Goal: Information Seeking & Learning: Find specific fact

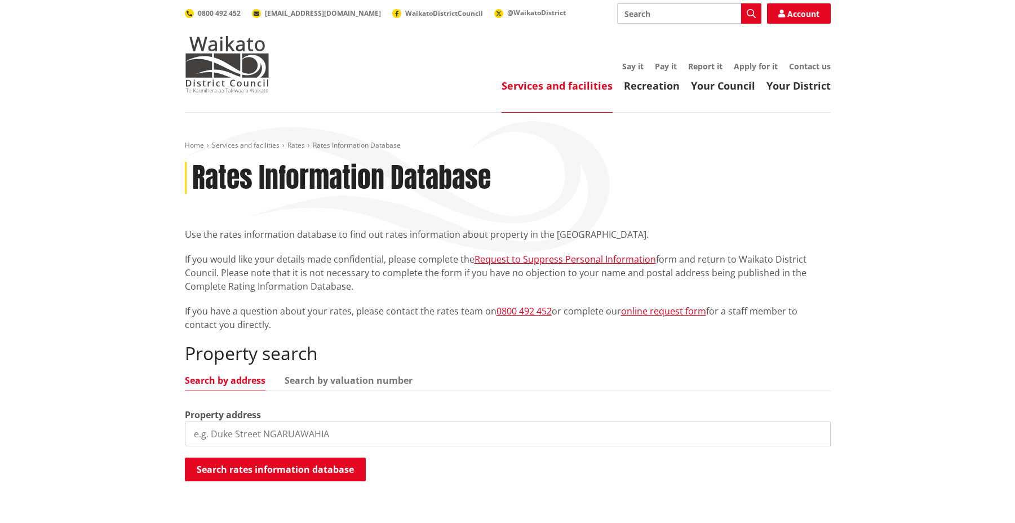
click at [288, 427] on input "search" at bounding box center [508, 434] width 646 height 25
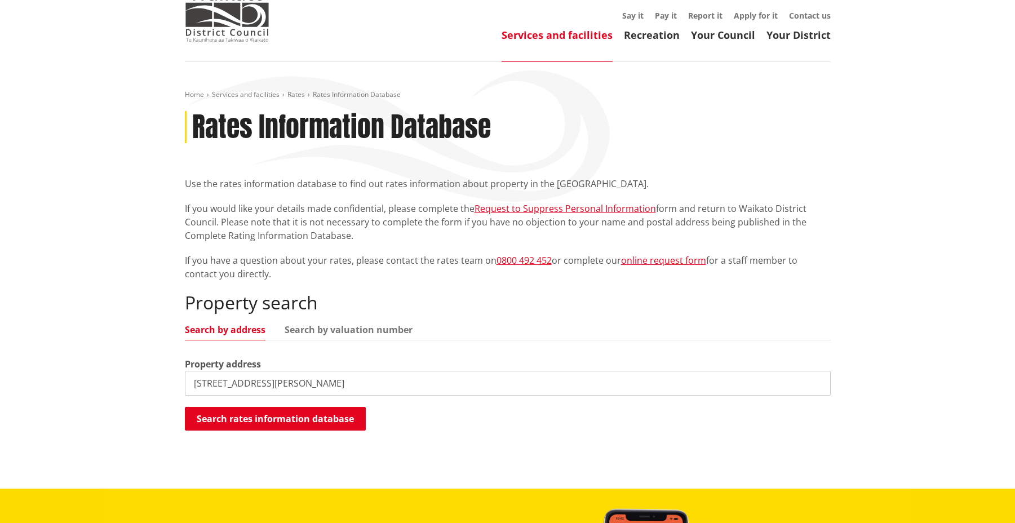
scroll to position [94, 0]
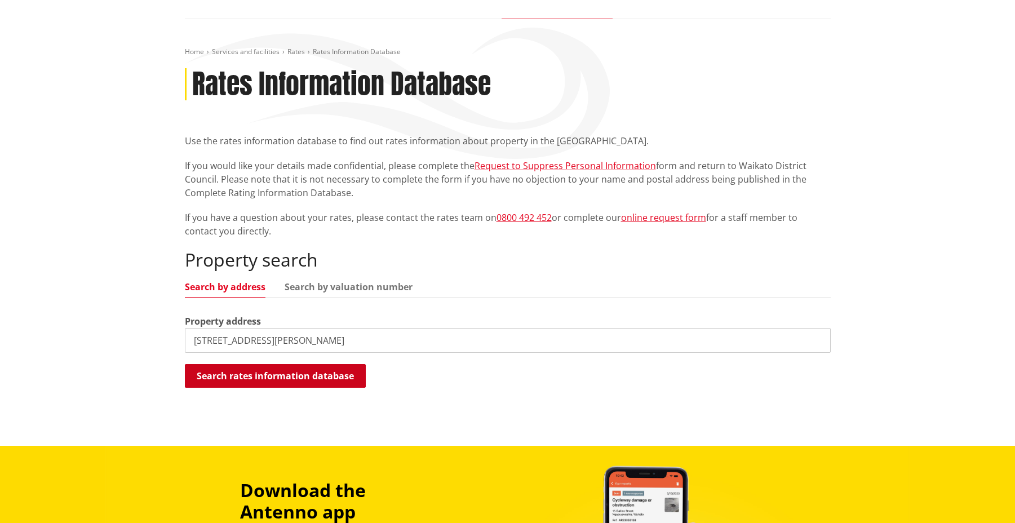
click at [227, 382] on button "Search rates information database" at bounding box center [275, 376] width 181 height 24
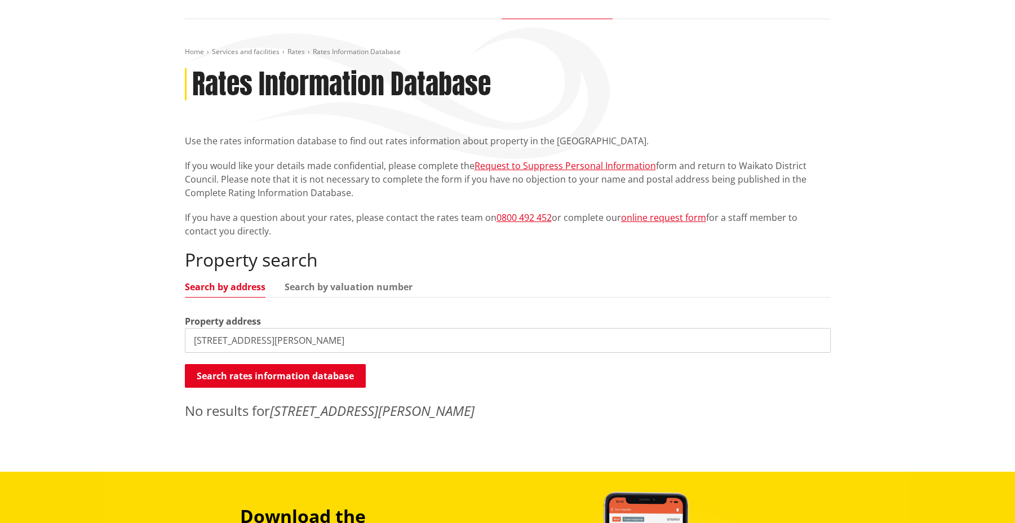
click at [203, 339] on input "[STREET_ADDRESS][PERSON_NAME]" at bounding box center [508, 340] width 646 height 25
type input "[STREET_ADDRESS][PERSON_NAME]"
click at [215, 372] on button "Search rates information database" at bounding box center [275, 376] width 181 height 24
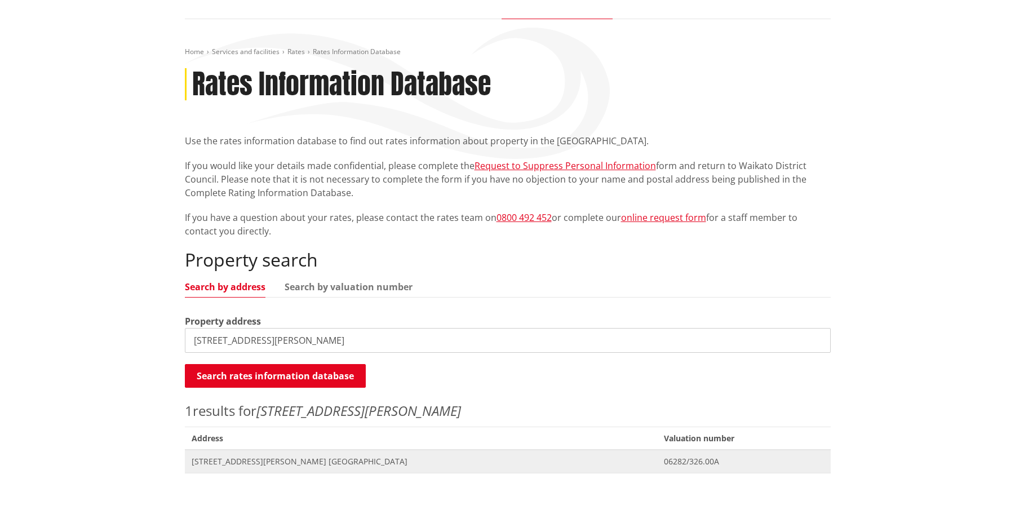
click at [253, 464] on span "[STREET_ADDRESS][PERSON_NAME] [GEOGRAPHIC_DATA]" at bounding box center [421, 461] width 459 height 11
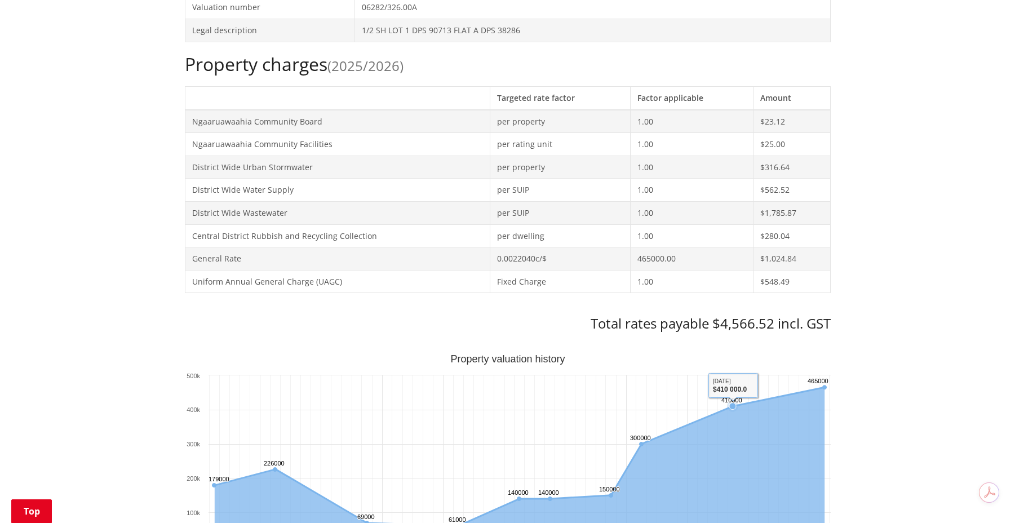
scroll to position [360, 0]
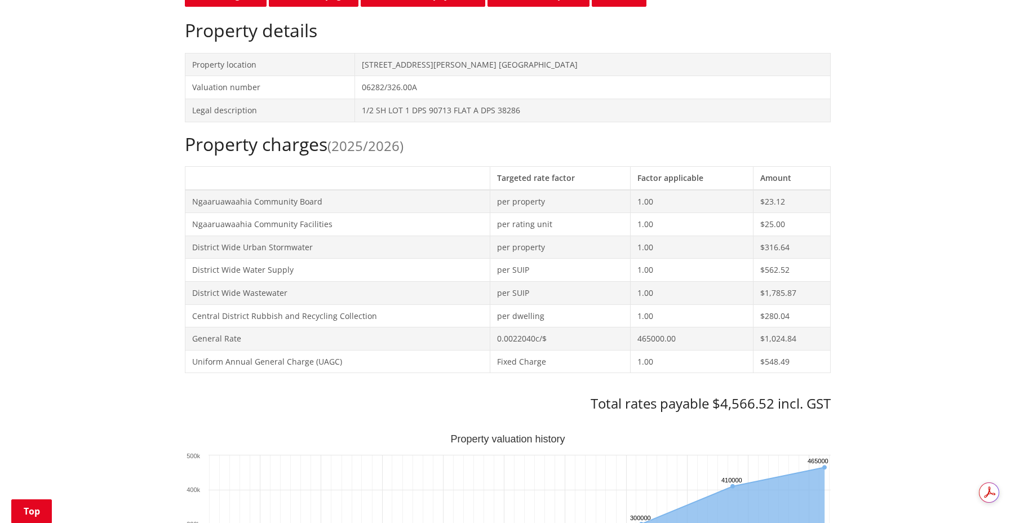
drag, startPoint x: 724, startPoint y: 404, endPoint x: 741, endPoint y: 401, distance: 17.6
click at [735, 401] on h3 "Total rates payable $4,566.52 incl. GST" at bounding box center [508, 404] width 646 height 16
drag, startPoint x: 752, startPoint y: 401, endPoint x: 766, endPoint y: 401, distance: 14.7
click at [766, 401] on h3 "Total rates payable $4,566.52 incl. GST" at bounding box center [508, 404] width 646 height 16
